Goal: Entertainment & Leisure: Consume media (video, audio)

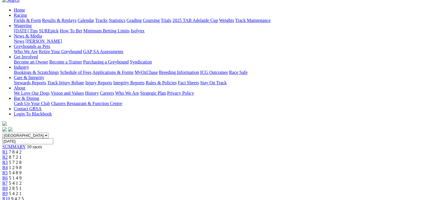
scroll to position [58, 0]
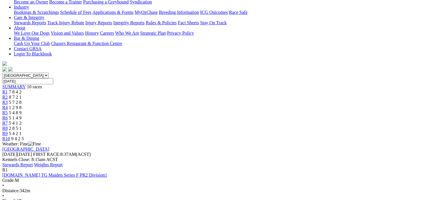
scroll to position [115, 0]
click at [107, 172] on link "WWW.GAPSA.ORG.AU TG Maiden Series F PR2 Division1" at bounding box center [54, 174] width 105 height 5
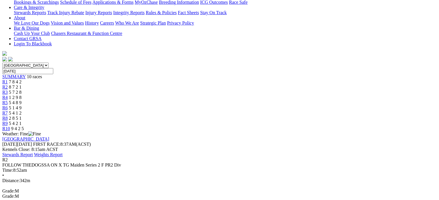
scroll to position [144, 0]
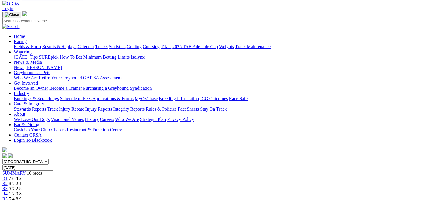
scroll to position [29, 0]
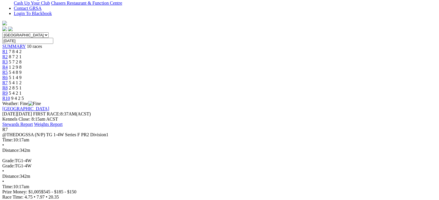
scroll to position [202, 0]
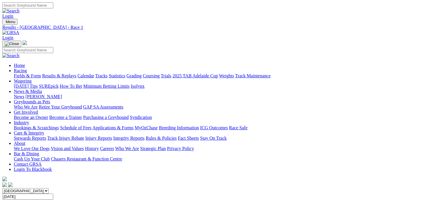
scroll to position [14, 0]
